Goal: Task Accomplishment & Management: Manage account settings

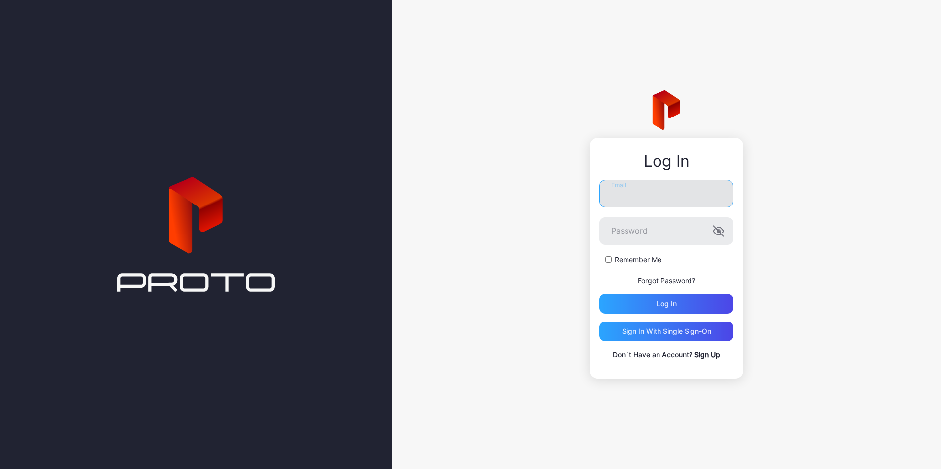
click at [698, 201] on input "Email" at bounding box center [666, 194] width 134 height 28
type input "**********"
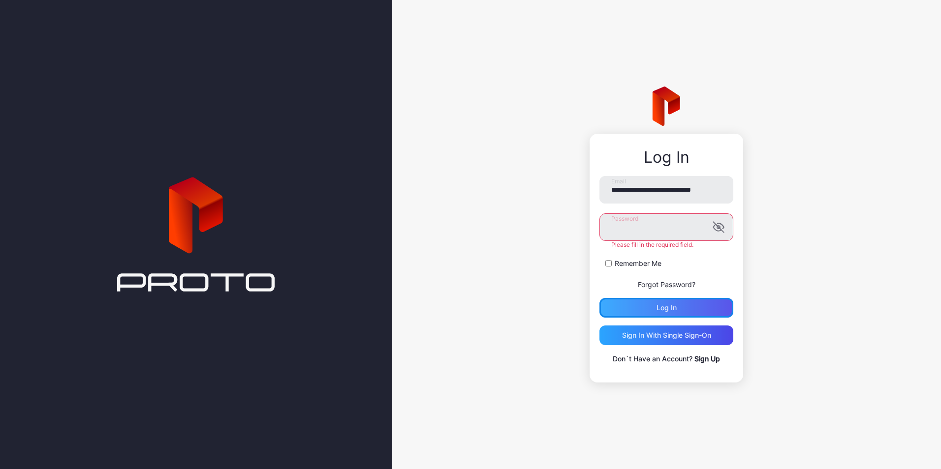
click at [644, 311] on div "Log in" at bounding box center [666, 308] width 134 height 20
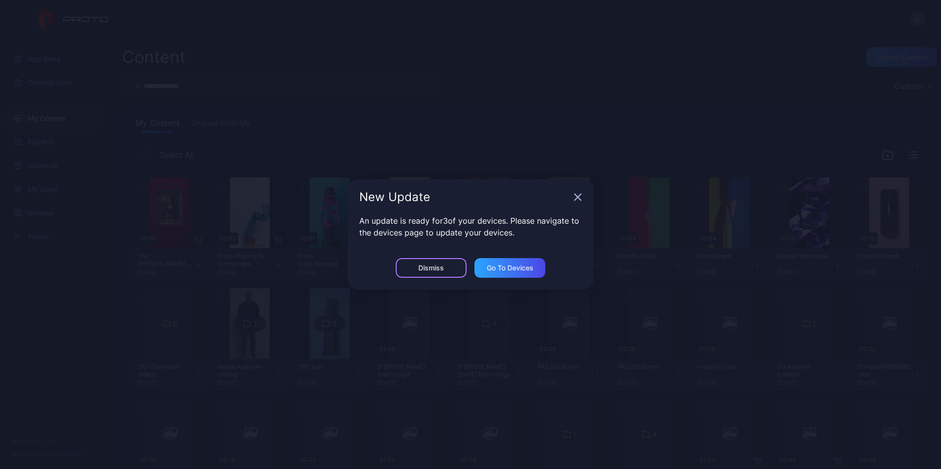
click at [428, 270] on div "Dismiss" at bounding box center [431, 268] width 26 height 8
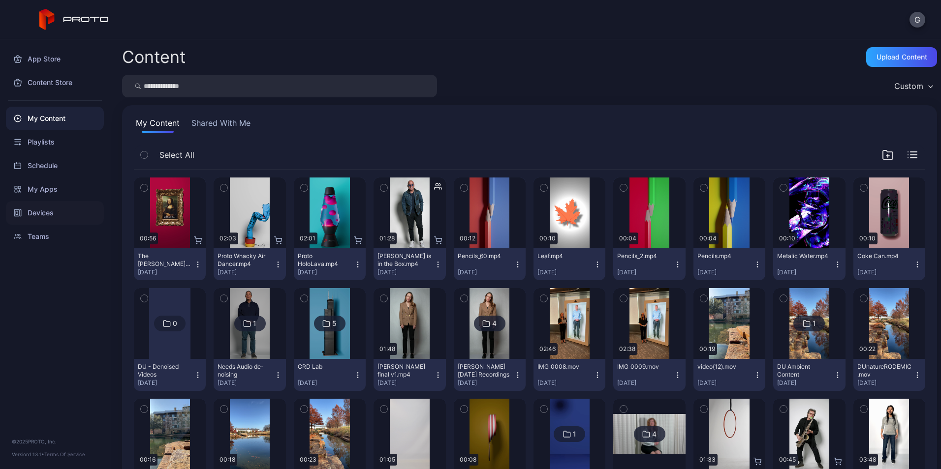
click at [43, 214] on div "Devices" at bounding box center [55, 213] width 98 height 24
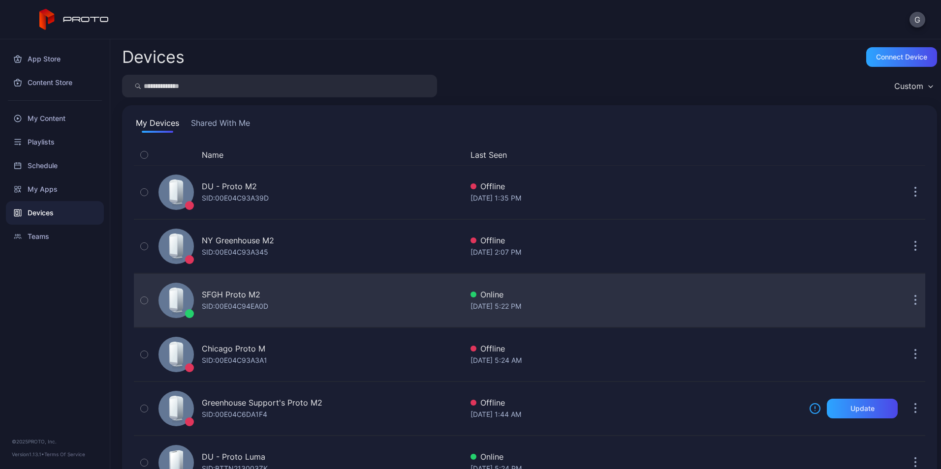
click at [487, 307] on div "[DATE] 5:22 PM" at bounding box center [635, 307] width 331 height 12
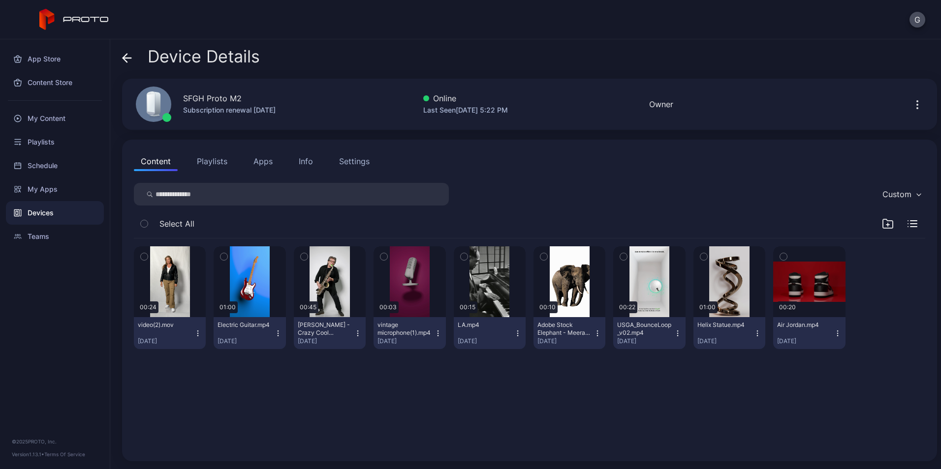
click at [258, 163] on button "Apps" at bounding box center [262, 162] width 33 height 20
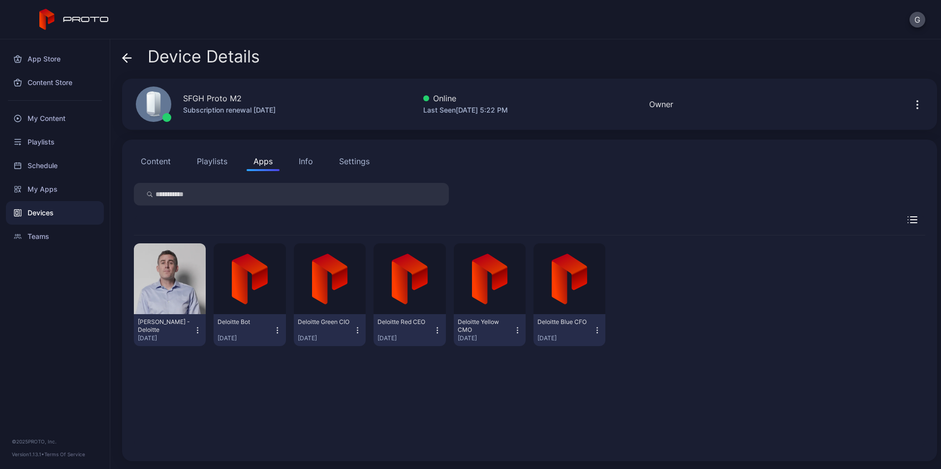
click at [196, 330] on icon "button" at bounding box center [197, 331] width 8 height 10
click at [182, 365] on button "Uninstall" at bounding box center [169, 362] width 84 height 31
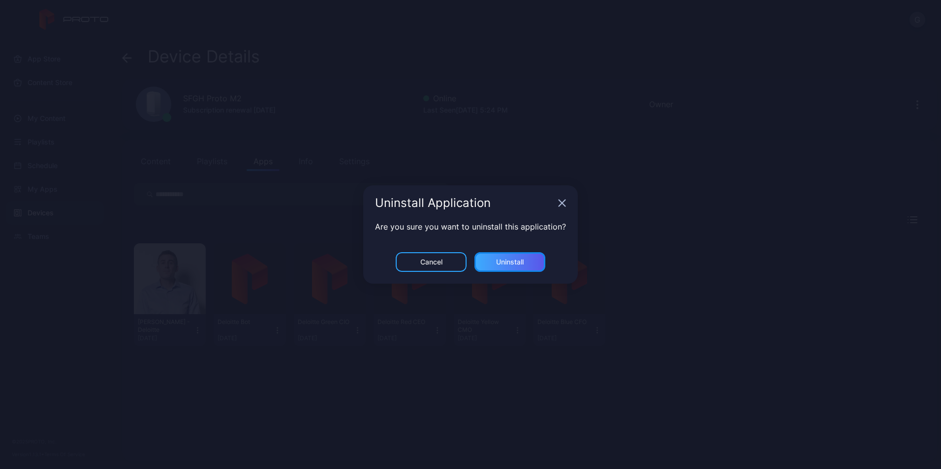
click at [508, 263] on div "Uninstall" at bounding box center [510, 262] width 28 height 8
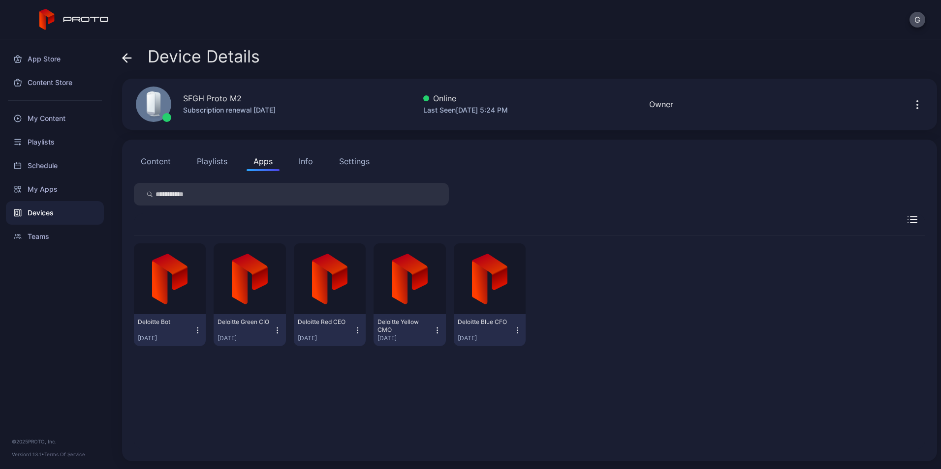
click at [693, 303] on div "Deloitte Bot [DATE] Deloitte Green CIO [DATE] Deloitte Red CEO [DATE] Deloitte …" at bounding box center [529, 295] width 791 height 119
click at [916, 22] on button "G" at bounding box center [917, 20] width 16 height 16
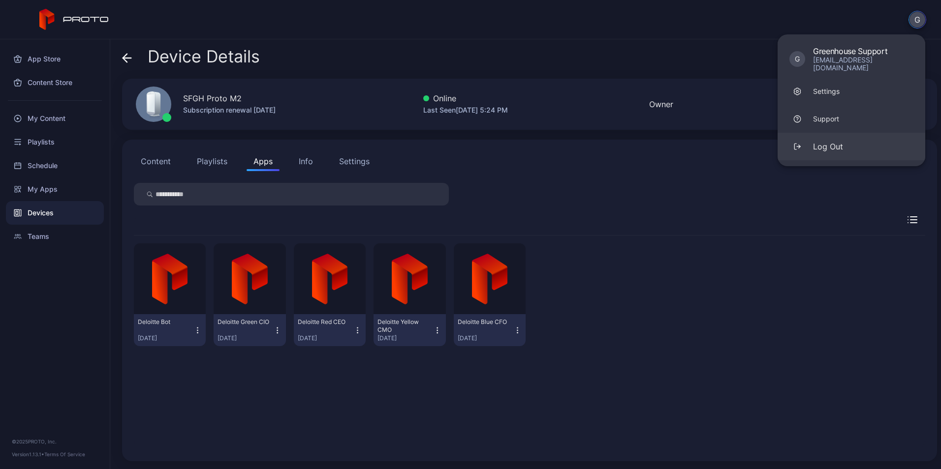
click at [826, 141] on div "Log Out" at bounding box center [828, 147] width 30 height 12
